Goal: Task Accomplishment & Management: Manage account settings

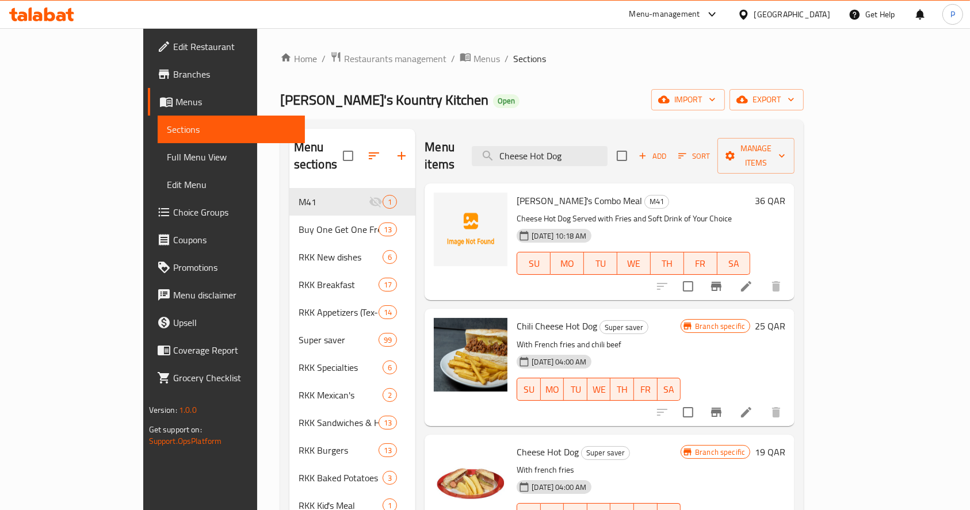
scroll to position [230, 0]
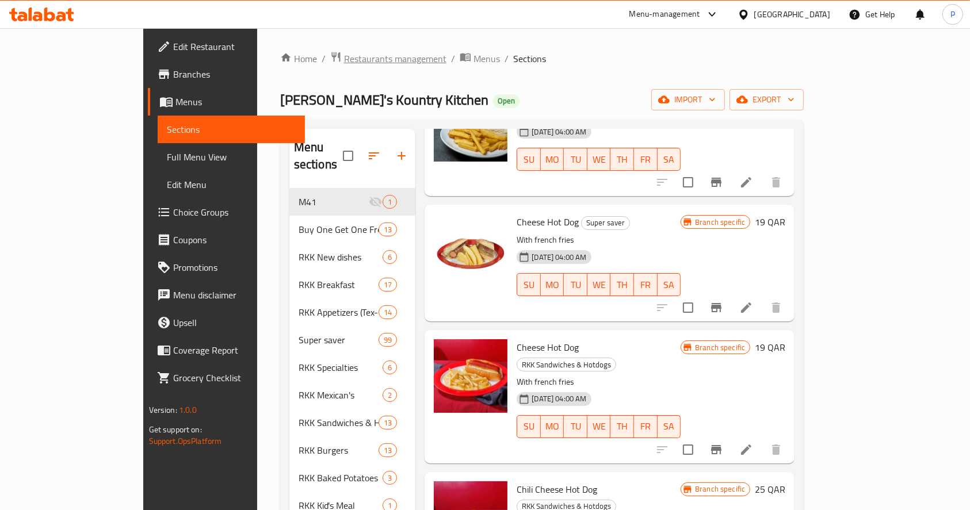
drag, startPoint x: 0, startPoint y: 0, endPoint x: 314, endPoint y: 63, distance: 319.9
click at [344, 63] on span "Restaurants management" at bounding box center [395, 59] width 102 height 14
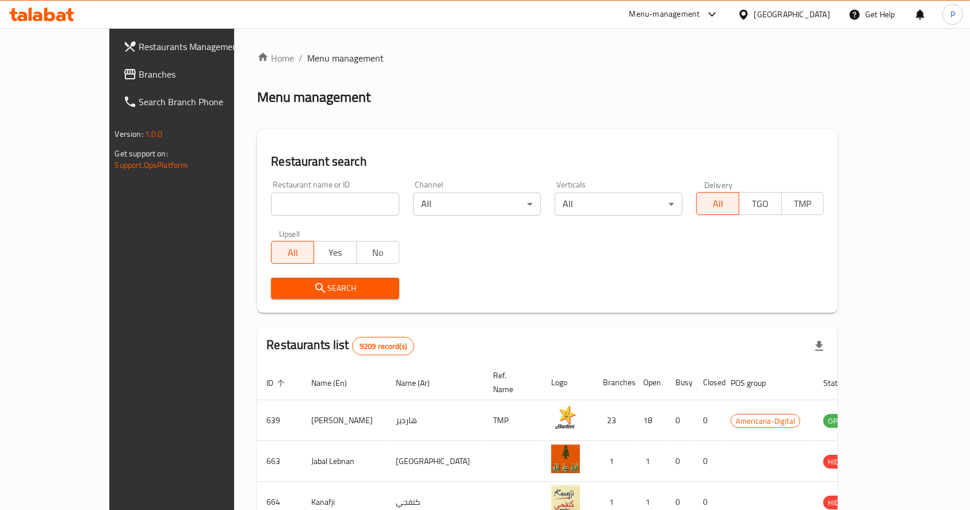
click at [282, 211] on input "search" at bounding box center [335, 204] width 128 height 23
type input "al shaheen"
click button "Search" at bounding box center [335, 288] width 128 height 21
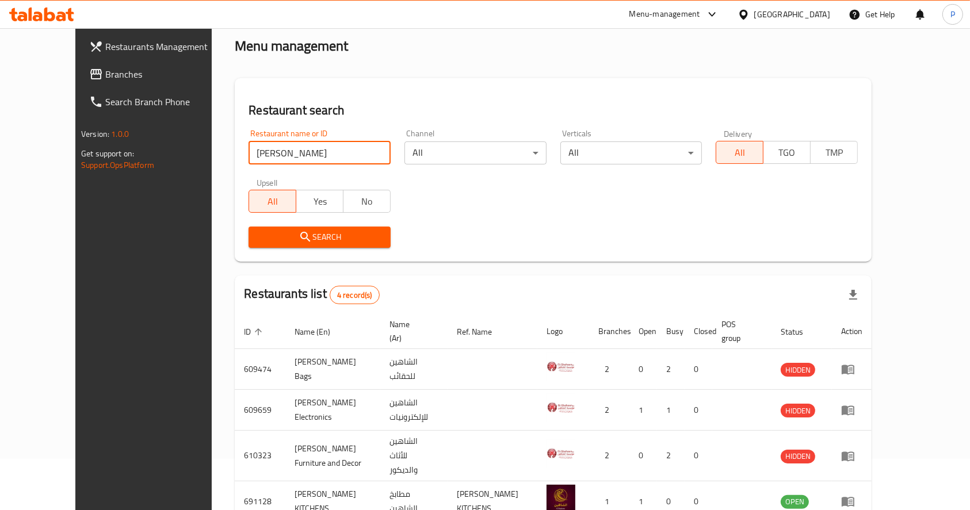
scroll to position [101, 0]
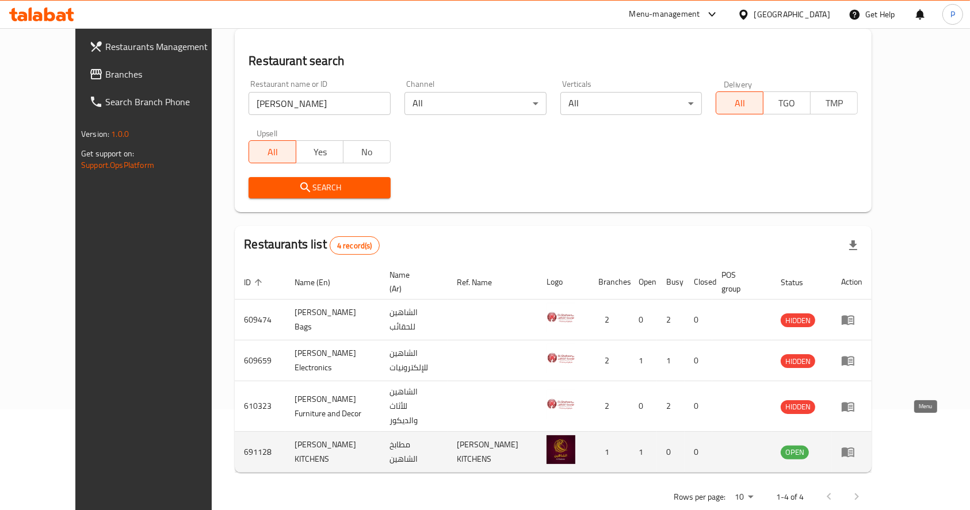
click at [854, 448] on icon "enhanced table" at bounding box center [848, 453] width 13 height 10
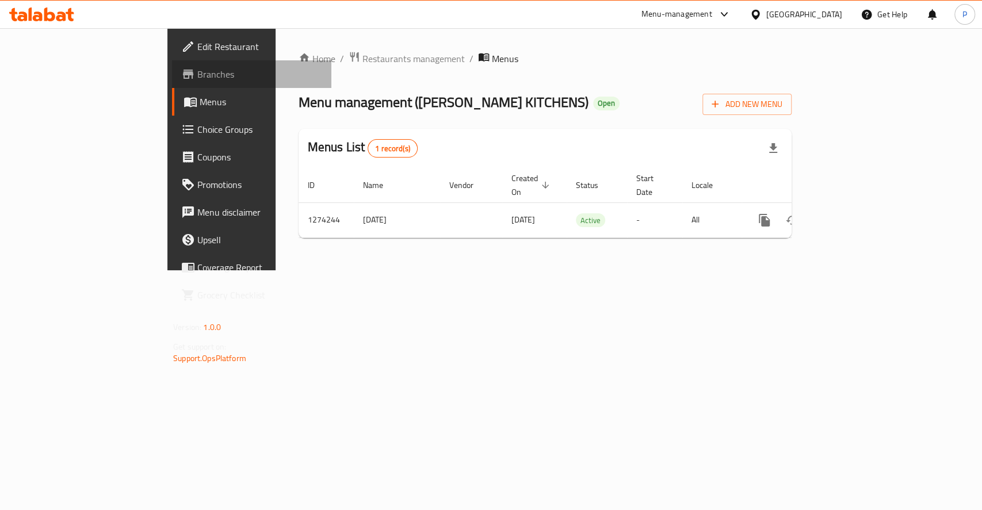
click at [197, 67] on span "Branches" at bounding box center [259, 74] width 125 height 14
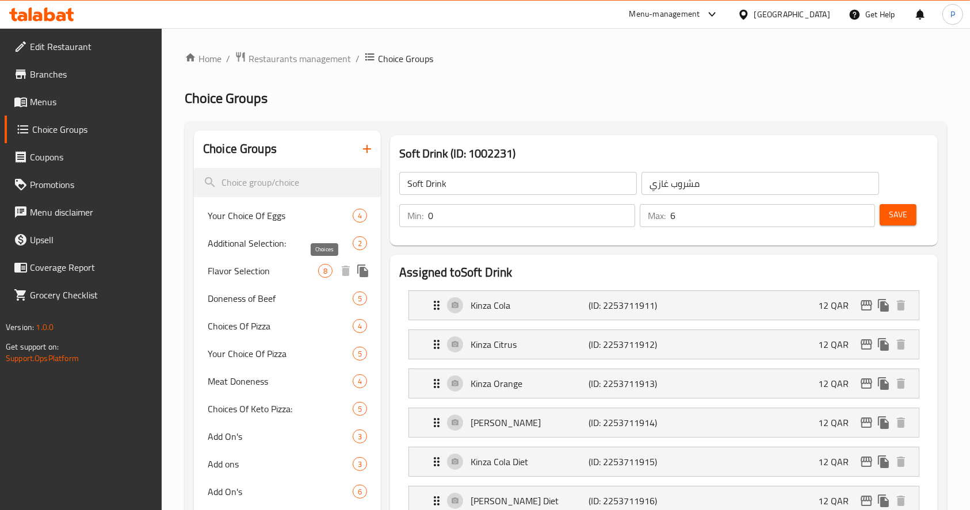
scroll to position [230, 0]
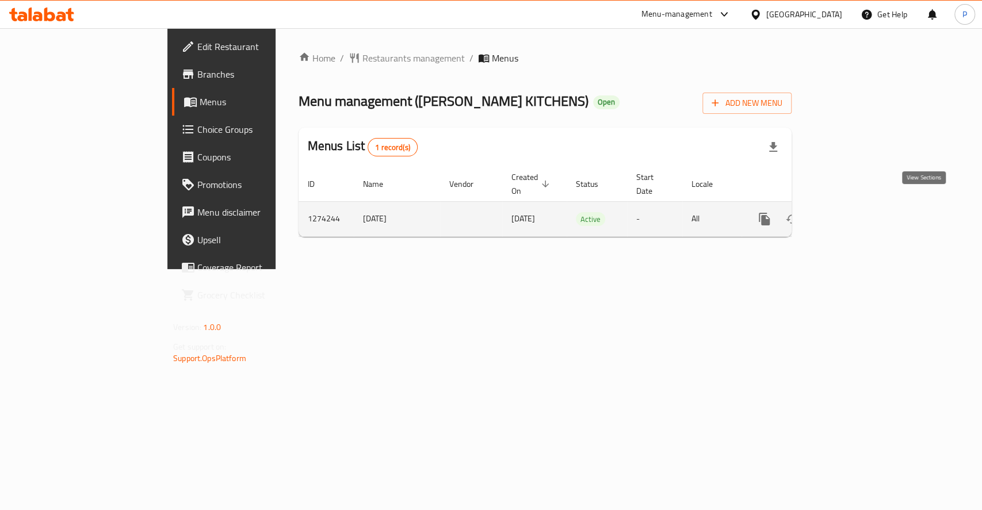
click at [854, 212] on icon "enhanced table" at bounding box center [848, 219] width 14 height 14
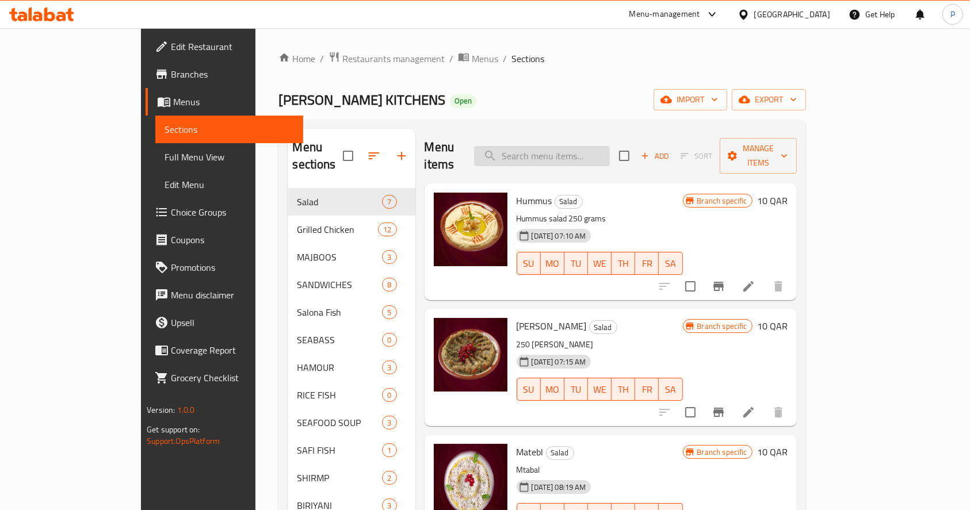
click at [610, 148] on input "search" at bounding box center [542, 156] width 136 height 20
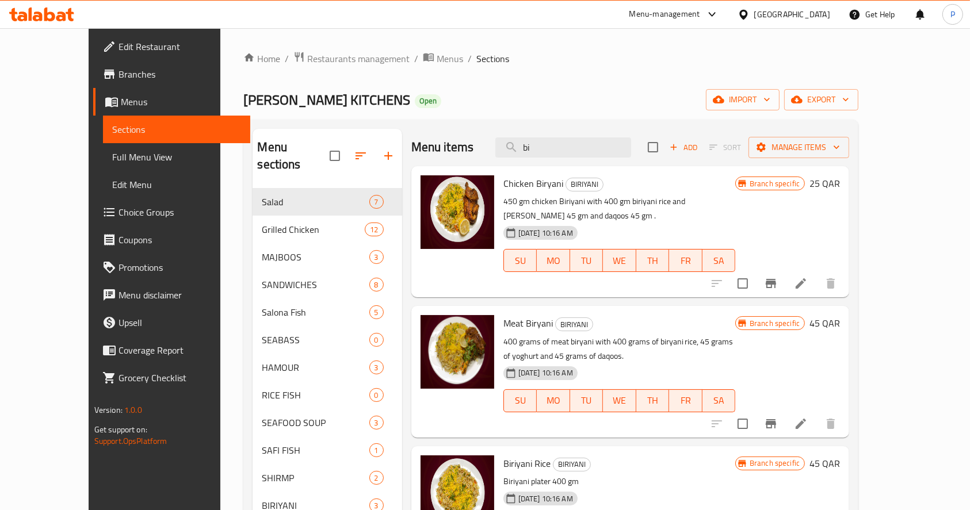
type input "bi"
click at [317, 63] on span "Restaurants management" at bounding box center [358, 59] width 102 height 14
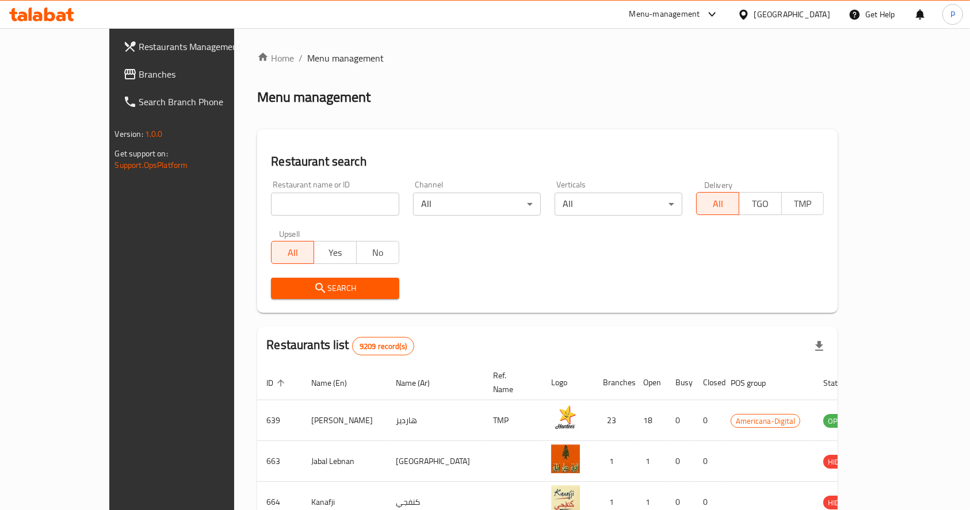
click at [271, 202] on input "search" at bounding box center [335, 204] width 128 height 23
drag, startPoint x: 235, startPoint y: 201, endPoint x: 221, endPoint y: 194, distance: 15.4
click at [271, 194] on input "chef meshaltet" at bounding box center [335, 204] width 128 height 23
click button "Search" at bounding box center [335, 288] width 128 height 21
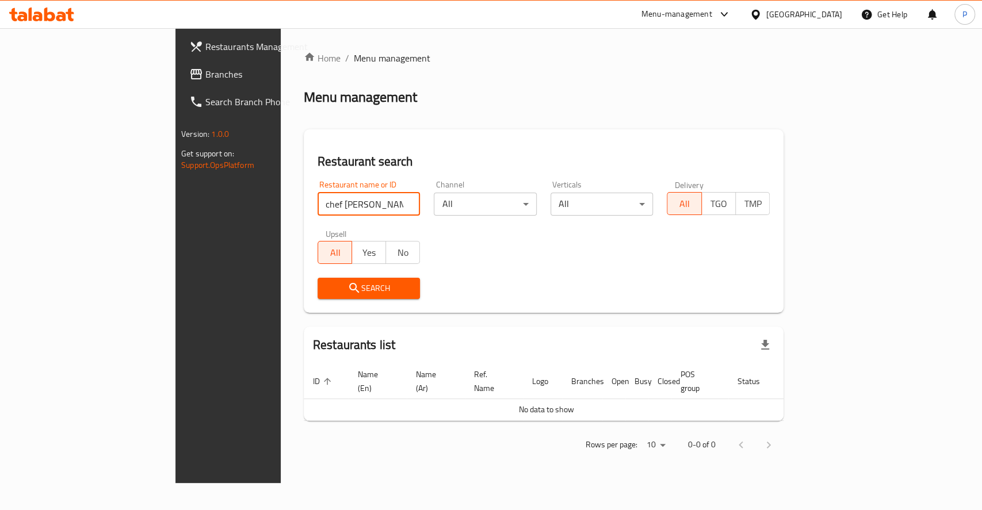
drag, startPoint x: 281, startPoint y: 200, endPoint x: 268, endPoint y: 200, distance: 13.2
click at [318, 200] on input "chef waheb" at bounding box center [369, 204] width 103 height 23
click button "Search" at bounding box center [369, 288] width 103 height 21
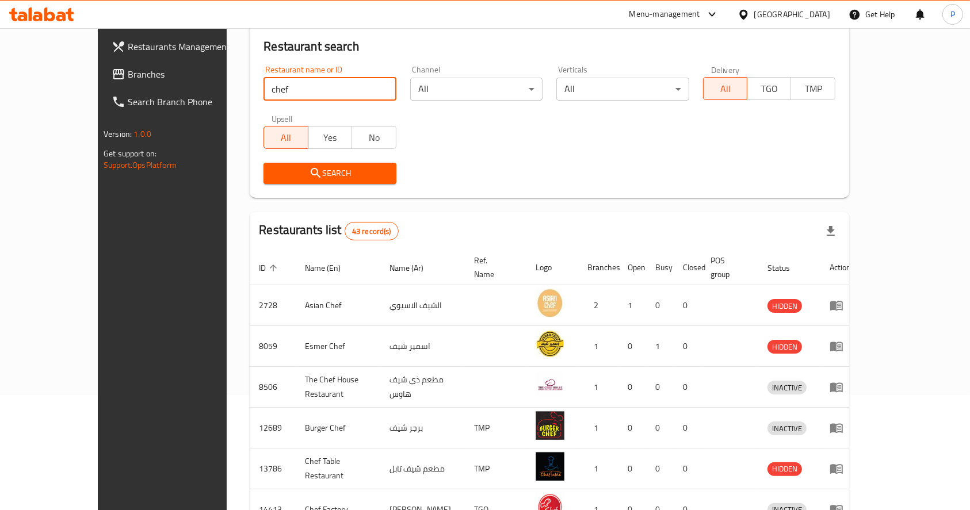
scroll to position [77, 0]
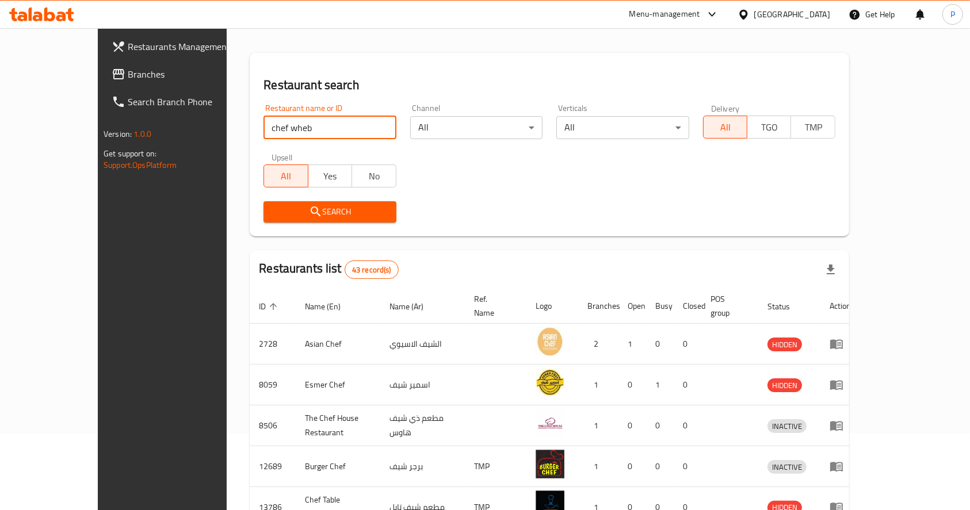
click at [264, 201] on button "Search" at bounding box center [330, 211] width 132 height 21
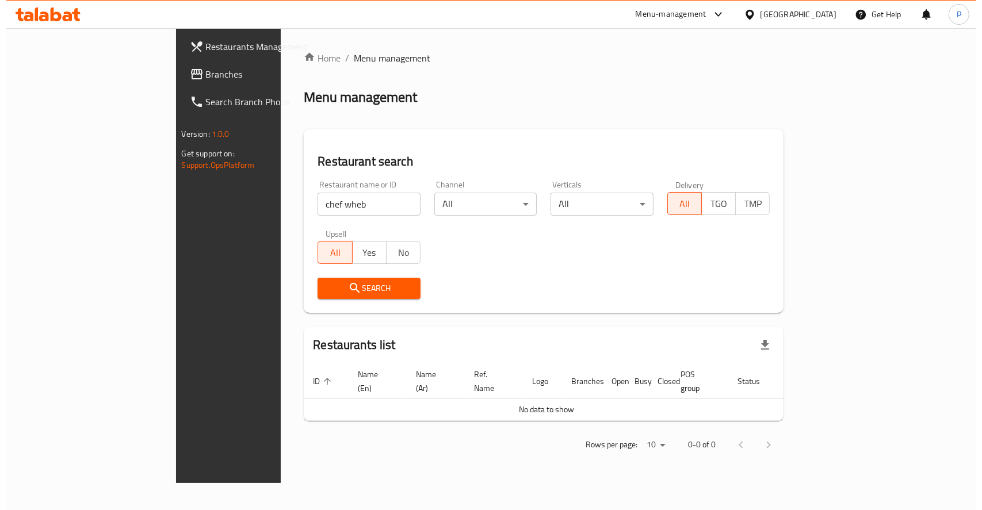
scroll to position [0, 0]
click at [318, 208] on input "chef wheb" at bounding box center [369, 204] width 103 height 23
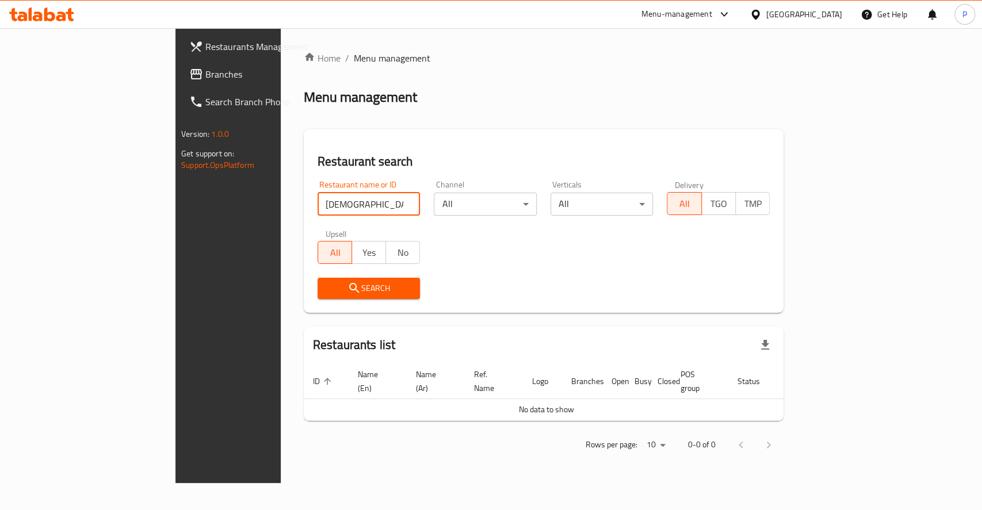
click button "Search" at bounding box center [369, 288] width 103 height 21
click at [318, 203] on input "chef wheb" at bounding box center [369, 204] width 103 height 23
type input "chef wahib"
click button "Search" at bounding box center [369, 288] width 103 height 21
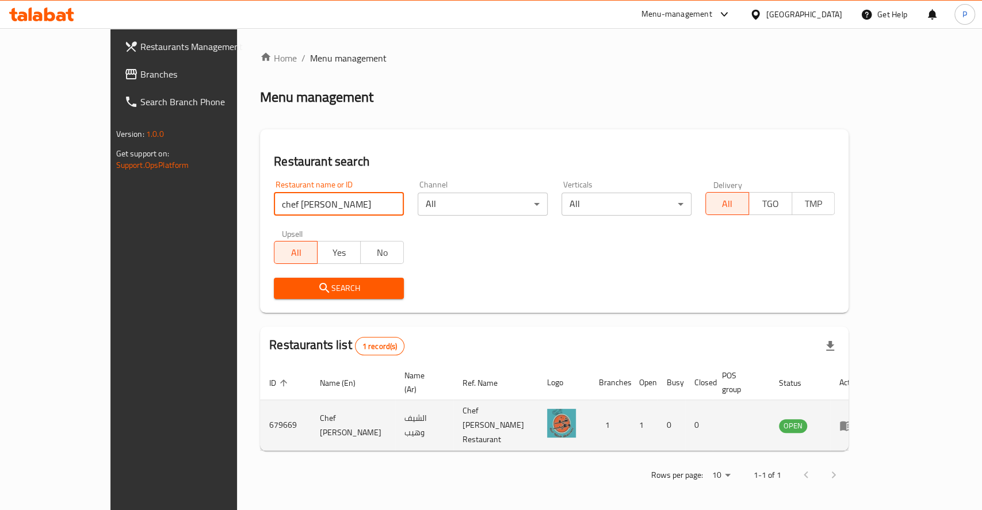
click at [853, 421] on icon "enhanced table" at bounding box center [846, 426] width 13 height 10
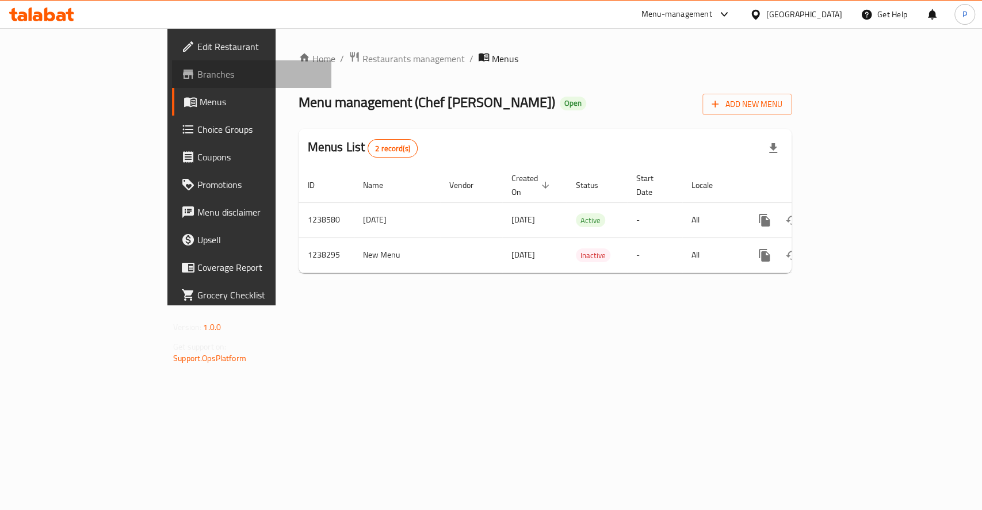
click at [172, 83] on link "Branches" at bounding box center [251, 74] width 159 height 28
